Goal: Task Accomplishment & Management: Complete application form

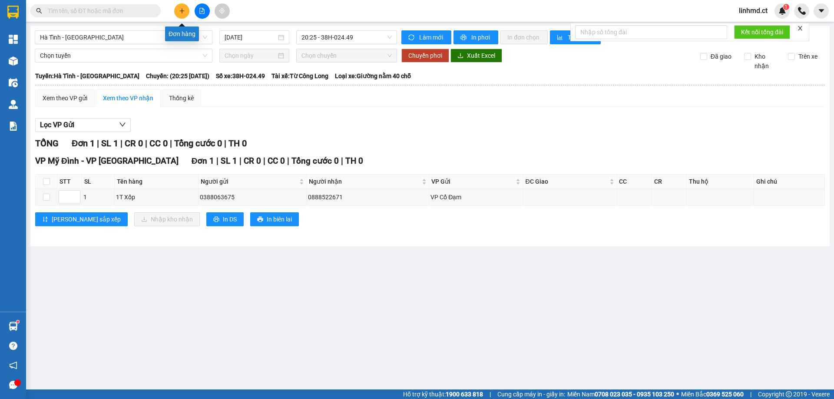
click at [181, 8] on icon "plus" at bounding box center [182, 11] width 6 height 6
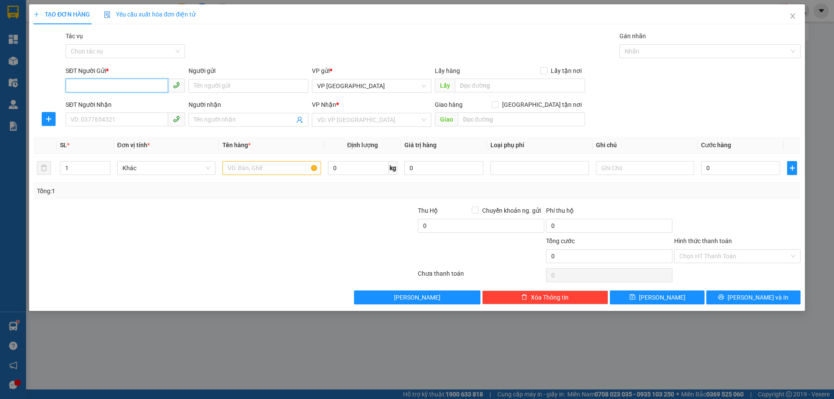
click at [119, 82] on input "SĐT Người Gửi *" at bounding box center [117, 86] width 103 height 14
type input "0972900736"
click at [78, 109] on div "0972900736" at bounding box center [125, 103] width 119 height 14
type input "0339392886"
type input "[PERSON_NAME]"
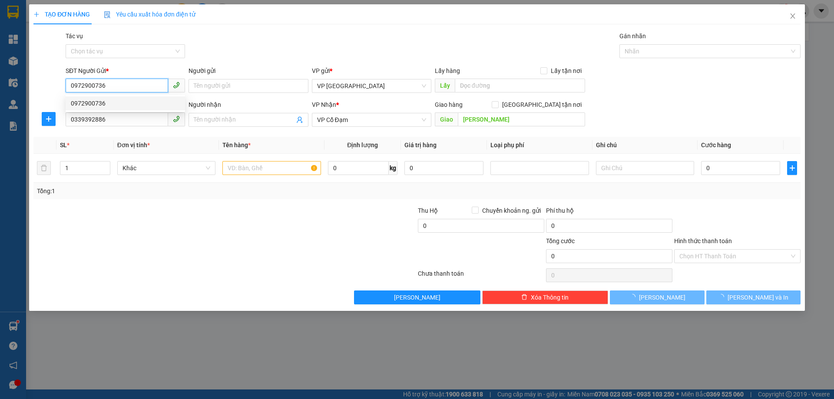
type input "100.000"
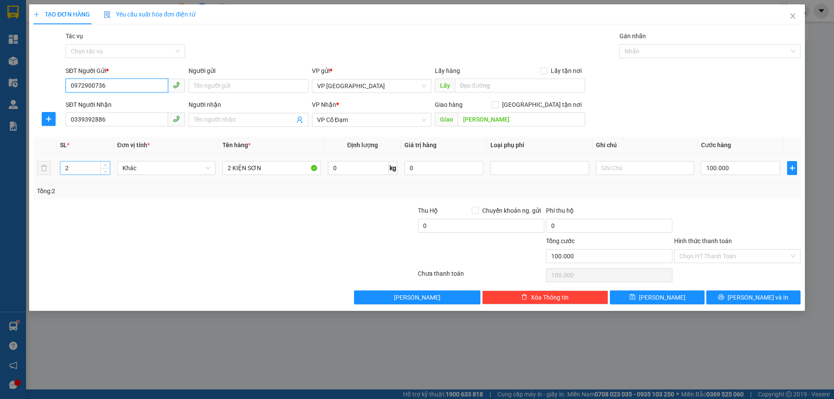
type input "0972900736"
drag, startPoint x: 60, startPoint y: 167, endPoint x: 51, endPoint y: 167, distance: 8.7
click at [51, 167] on tr "2 Khác 2 KIỆN SƠN 0 kg 0 100.000" at bounding box center [416, 168] width 767 height 29
type input "1"
drag, startPoint x: 260, startPoint y: 162, endPoint x: 238, endPoint y: 175, distance: 26.5
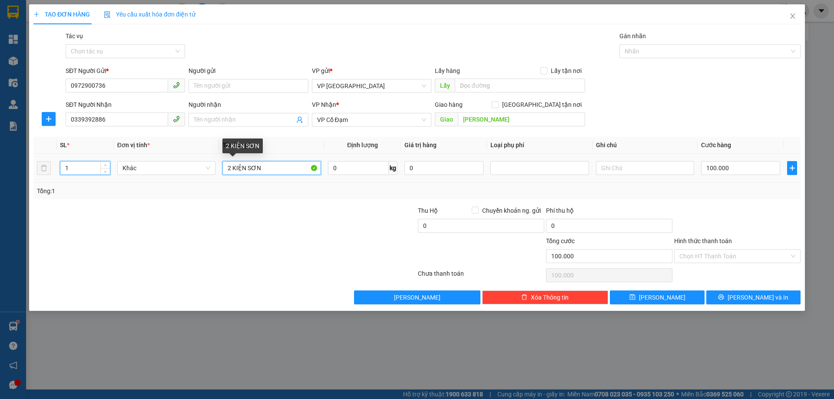
click at [260, 162] on input "2 KIỆN SƠN" at bounding box center [271, 168] width 98 height 14
type input "0"
drag, startPoint x: 231, startPoint y: 170, endPoint x: 217, endPoint y: 168, distance: 14.0
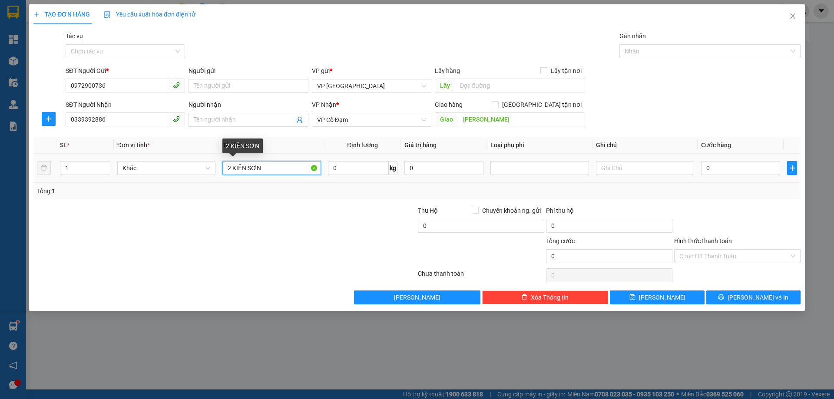
click at [217, 168] on tr "1 Khác 2 KIỆN SƠN 0 kg 0 0" at bounding box center [416, 168] width 767 height 29
type input "1 KIỆN SƠN"
click at [651, 172] on input "text" at bounding box center [645, 168] width 98 height 14
click at [716, 178] on td "0" at bounding box center [741, 168] width 86 height 29
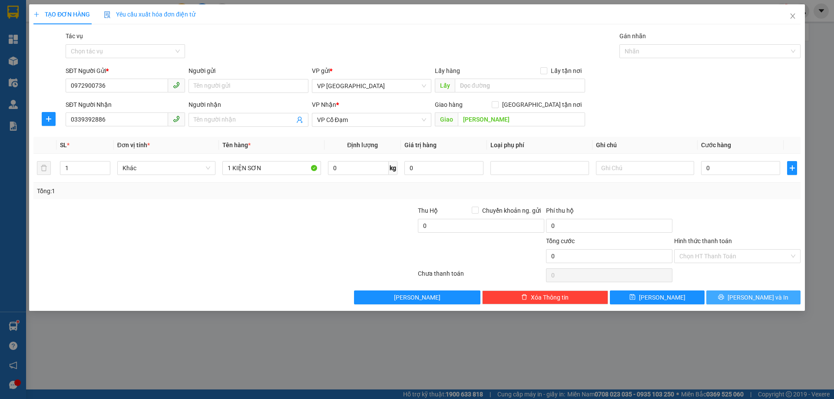
click at [744, 295] on button "[PERSON_NAME] và In" at bounding box center [753, 298] width 94 height 14
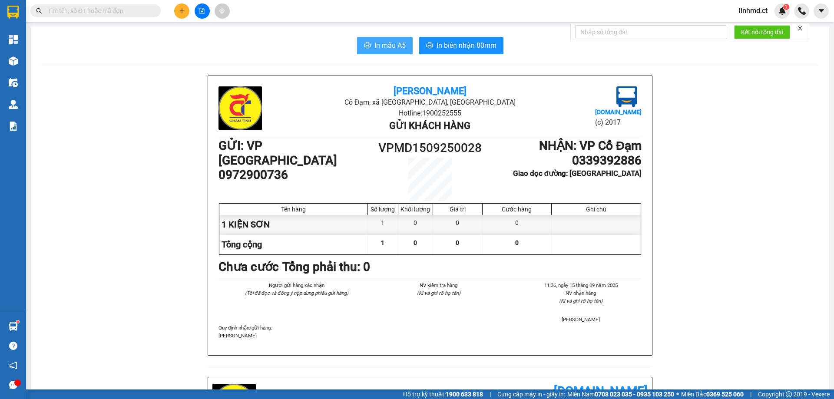
click at [374, 42] on span "In mẫu A5" at bounding box center [389, 45] width 31 height 11
